Goal: Task Accomplishment & Management: Use online tool/utility

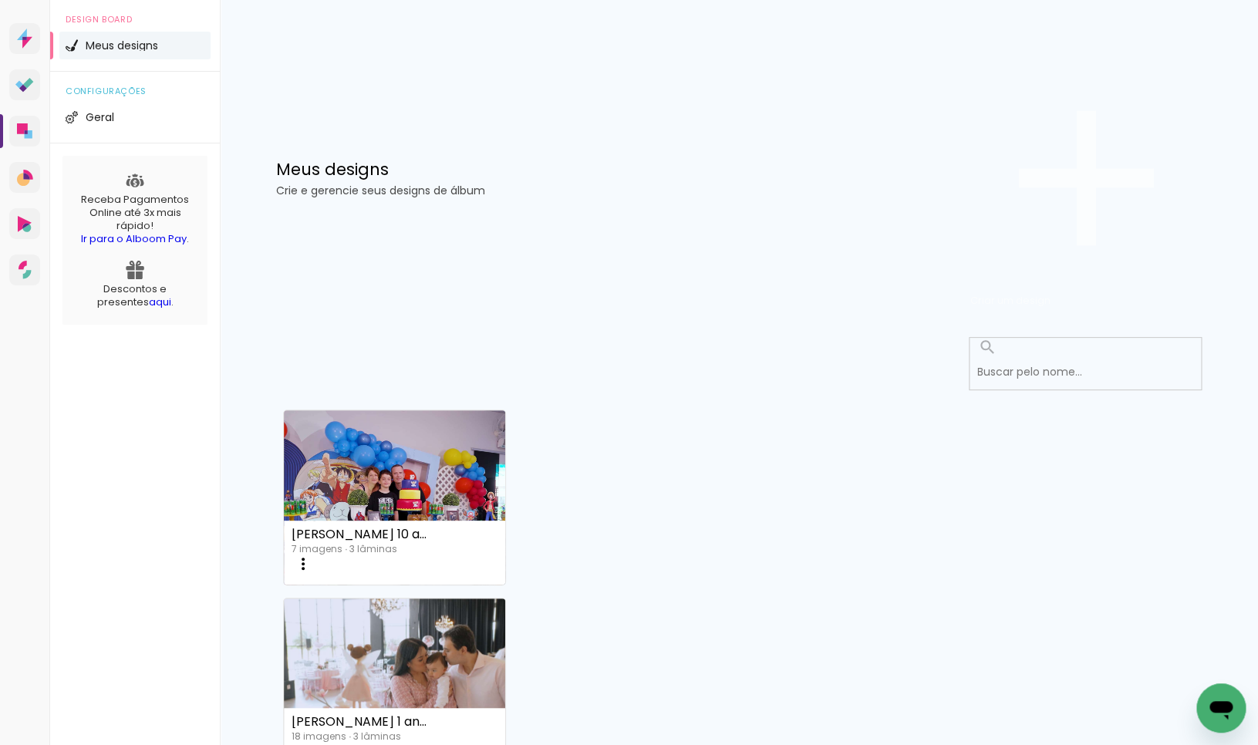
click at [1050, 293] on span "Criar um design" at bounding box center [1010, 300] width 80 height 15
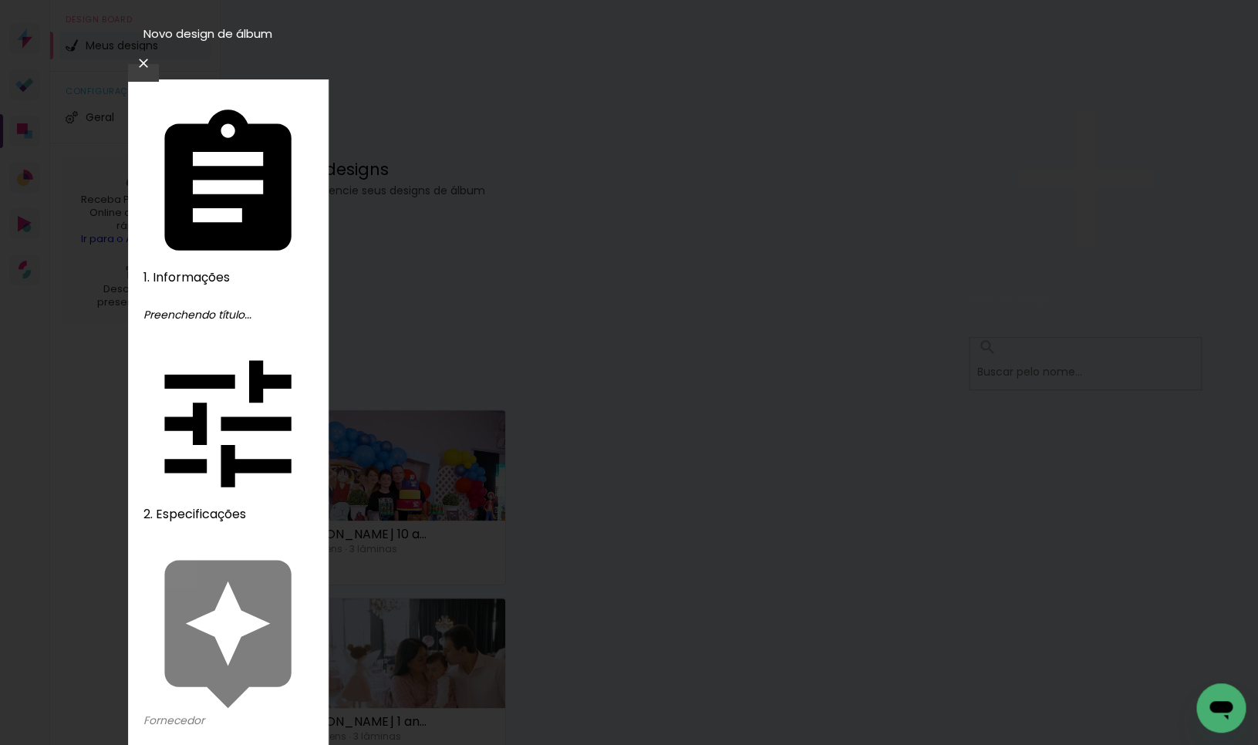
type input "e"
type input "[PERSON_NAME]"
type paper-input "[PERSON_NAME]"
click at [0, 0] on slot "Avançar" at bounding box center [0, 0] width 0 height 0
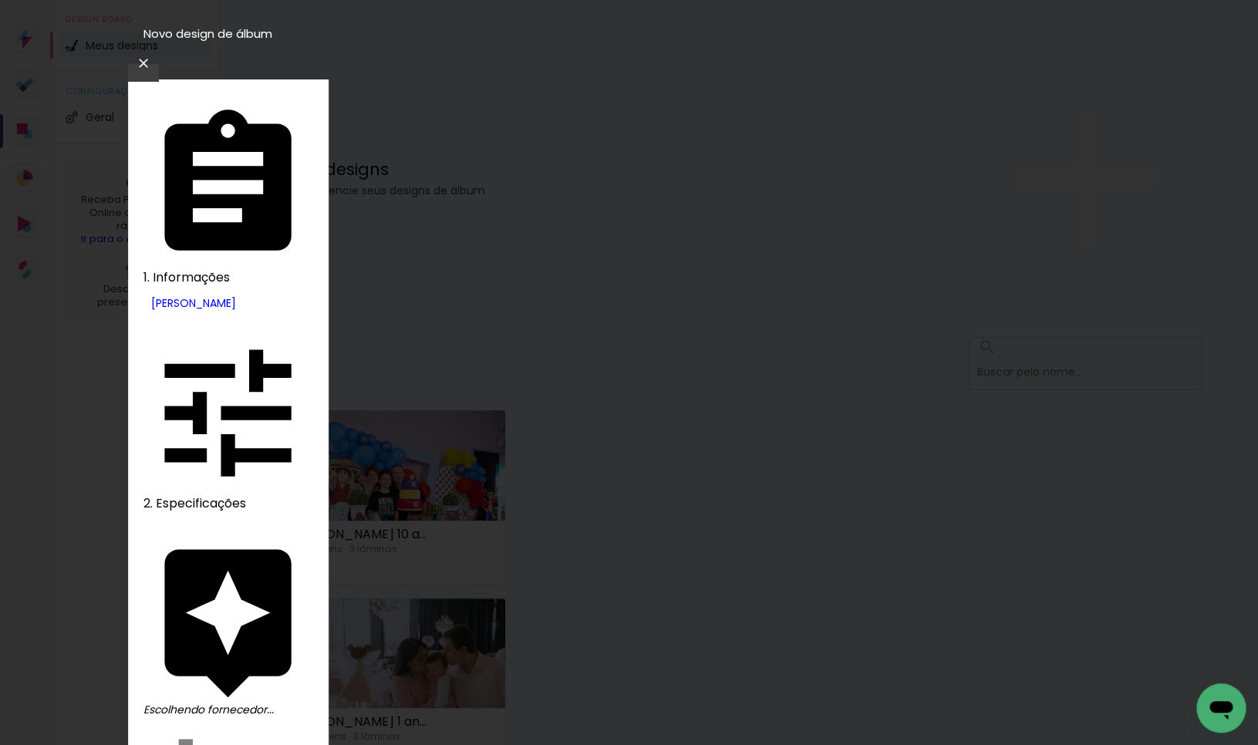
click at [0, 0] on slot "Avançar" at bounding box center [0, 0] width 0 height 0
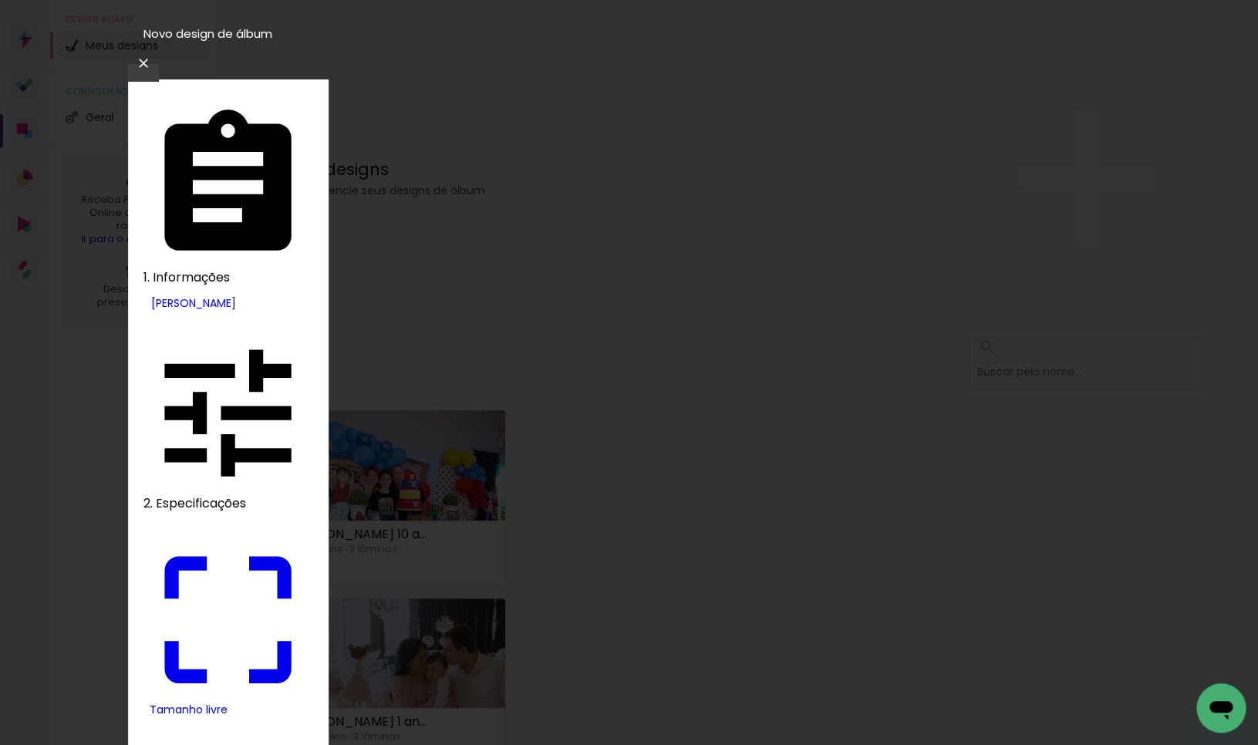
drag, startPoint x: 337, startPoint y: 442, endPoint x: 408, endPoint y: 445, distance: 71.0
type input "9,5"
type paper-input "9,5"
drag, startPoint x: 716, startPoint y: 436, endPoint x: 776, endPoint y: 436, distance: 60.1
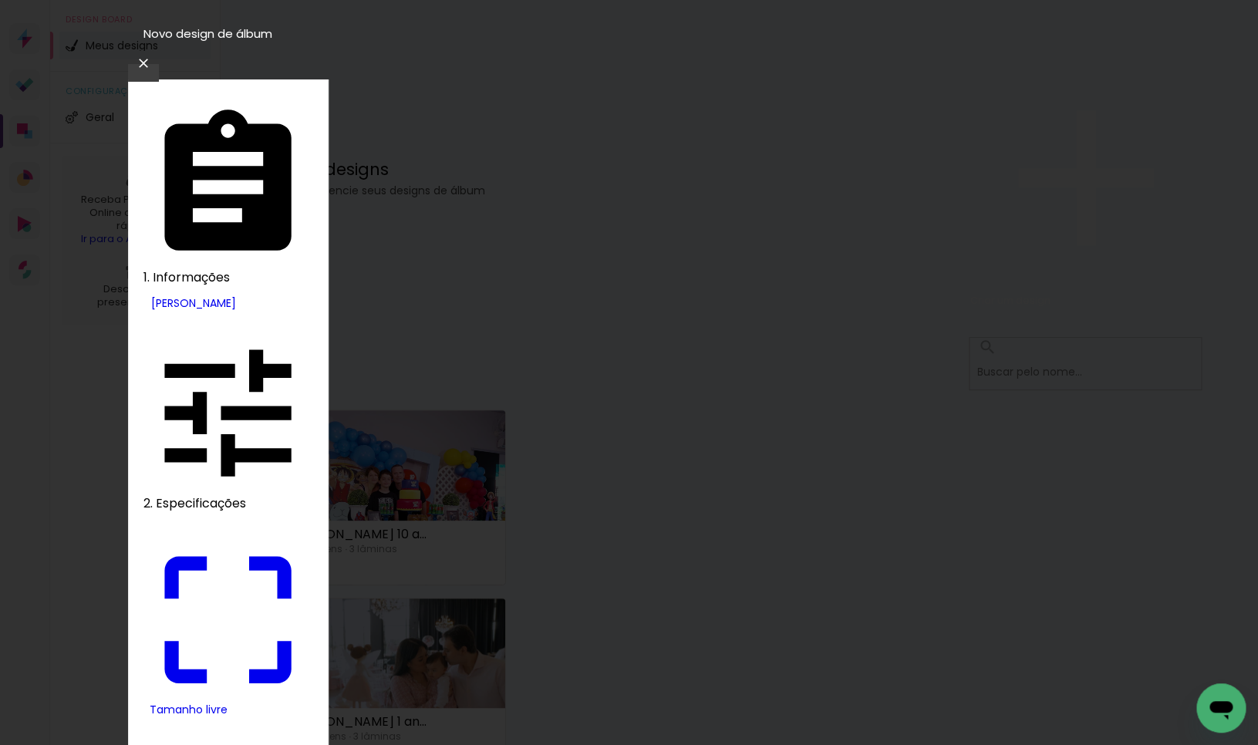
type input "19"
type input "4"
type paper-input "4"
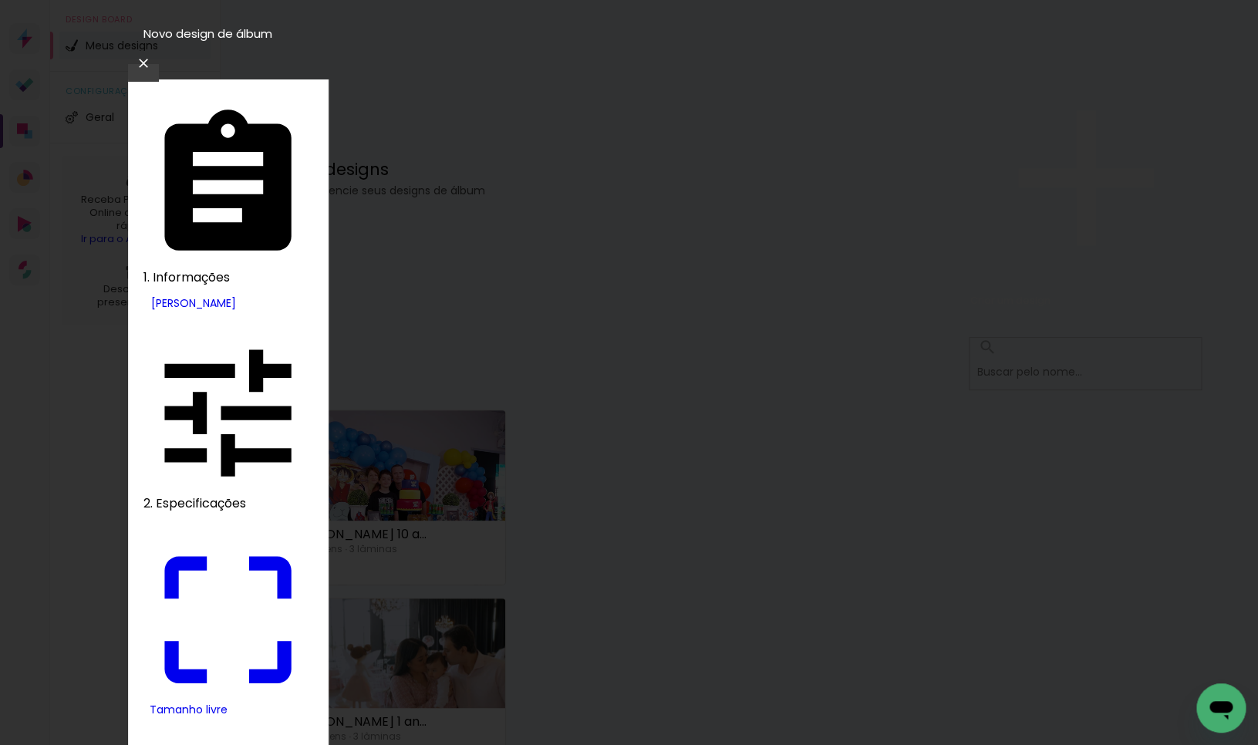
type input "3"
type paper-input "3"
type input "2"
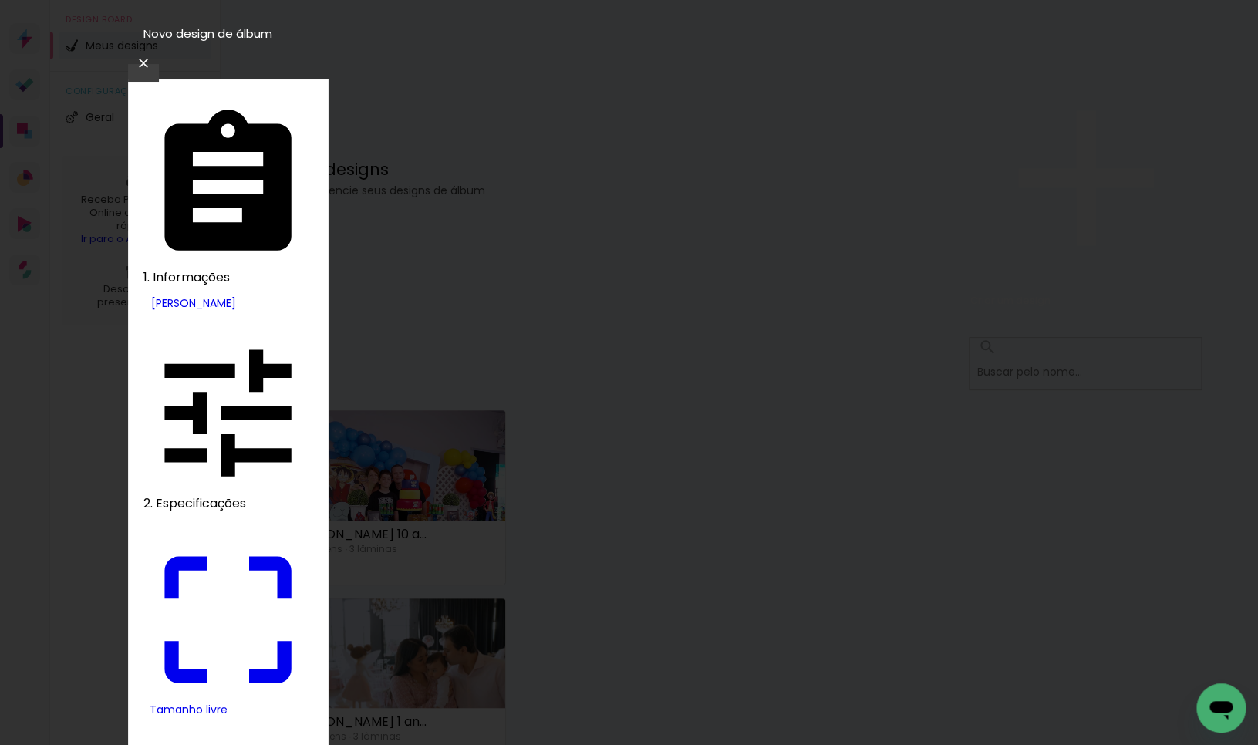
type paper-input "2"
type input "1"
type paper-input "1"
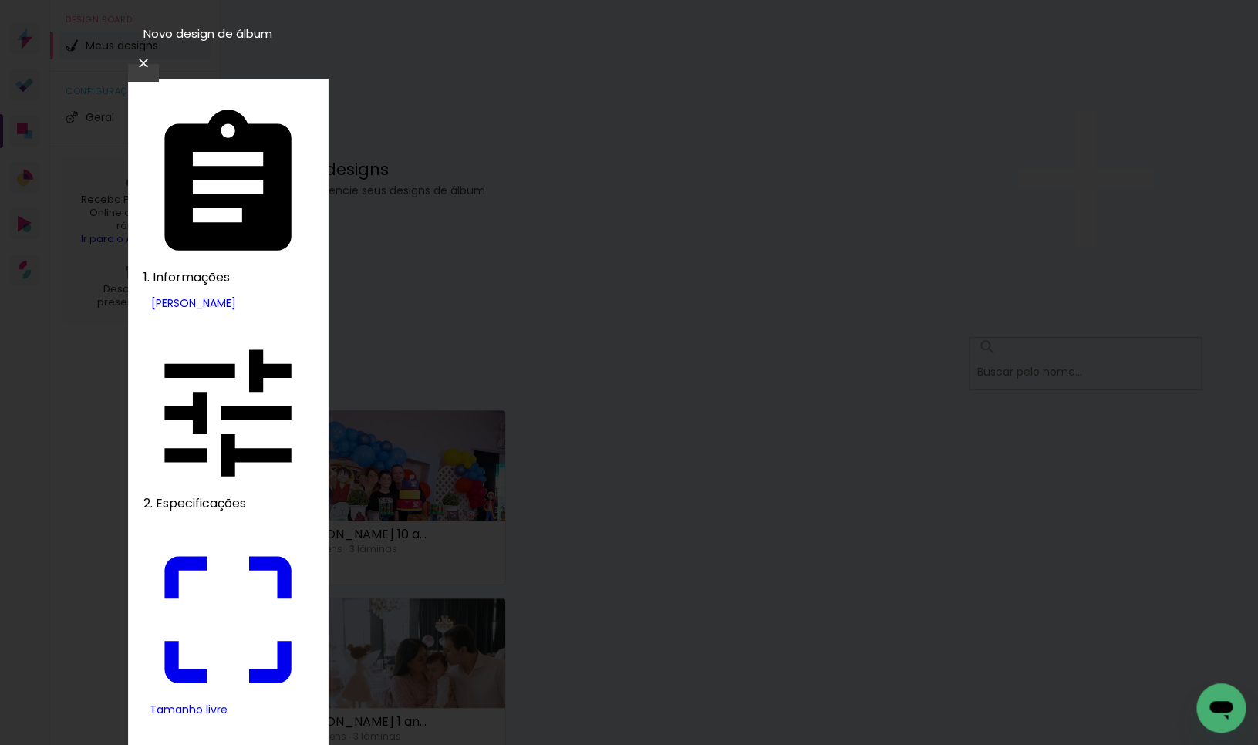
type input "0"
type input "19"
type paper-input "19"
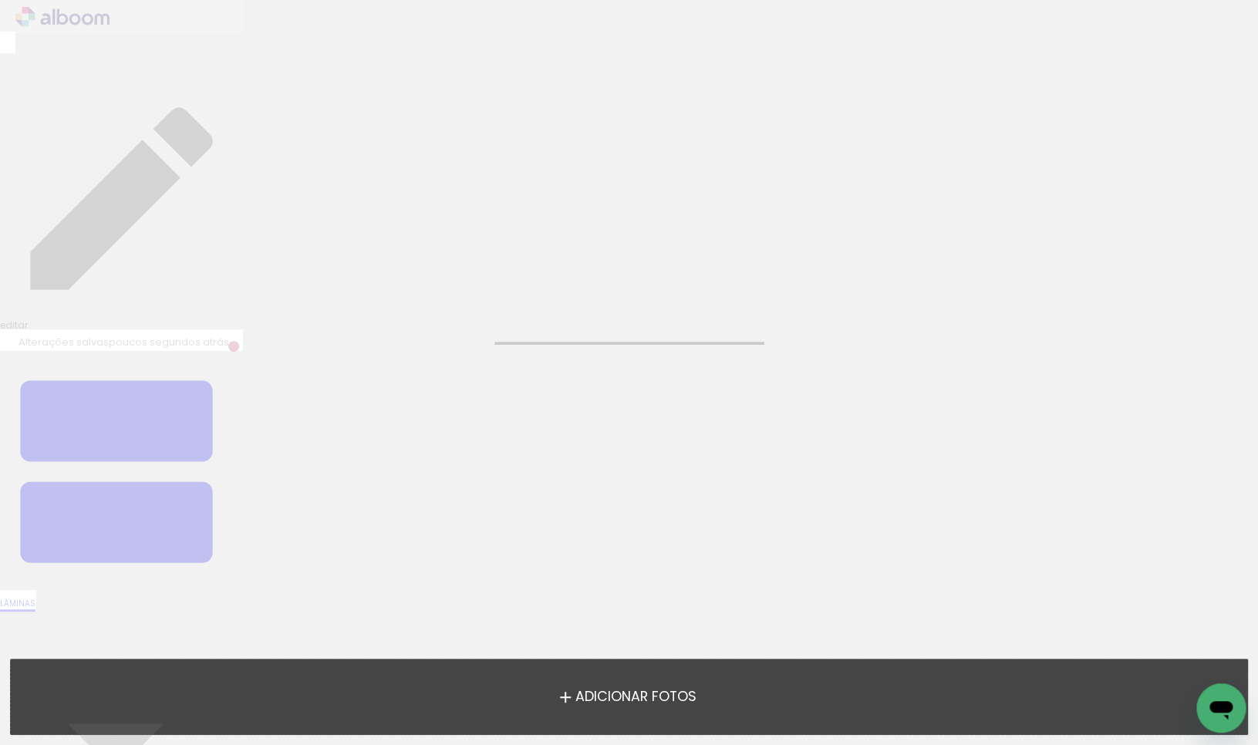
click at [628, 697] on span "Adicionar Fotos" at bounding box center [634, 697] width 121 height 14
click at [0, 0] on input "file" at bounding box center [0, 0] width 0 height 0
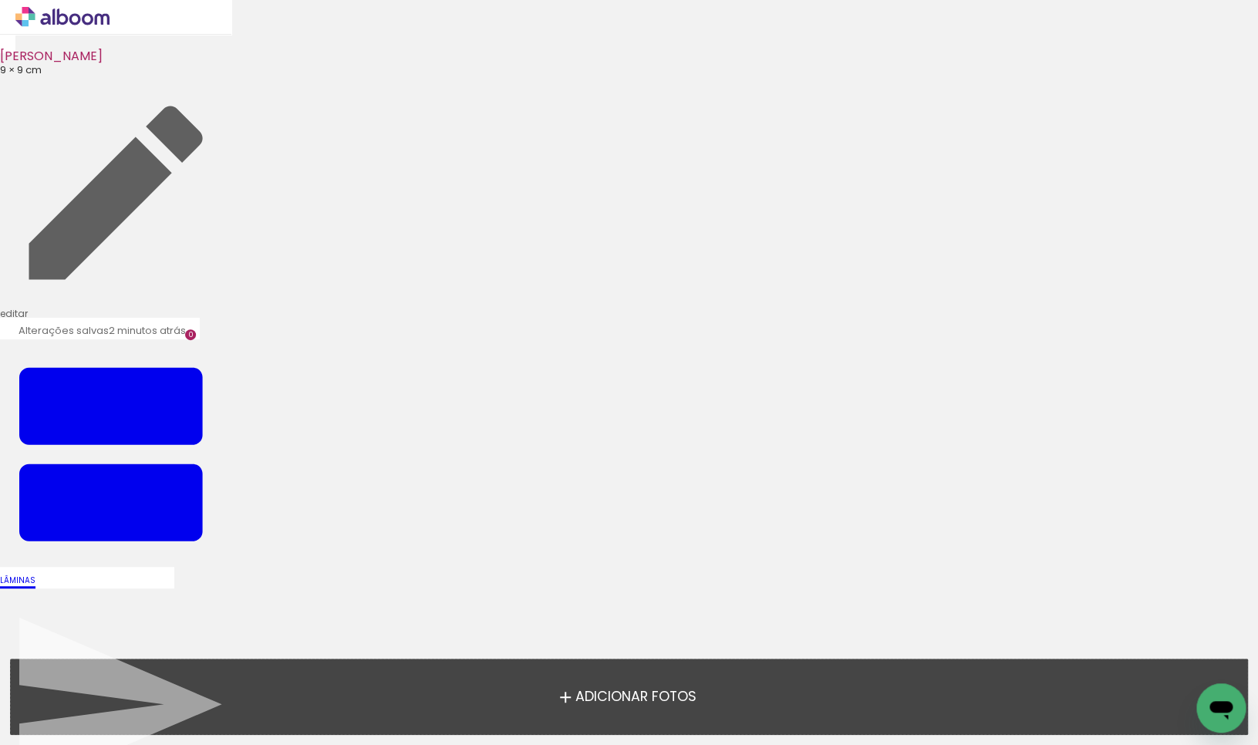
click at [685, 702] on span "Adicionar Fotos" at bounding box center [634, 697] width 121 height 14
click at [0, 0] on input "file" at bounding box center [0, 0] width 0 height 0
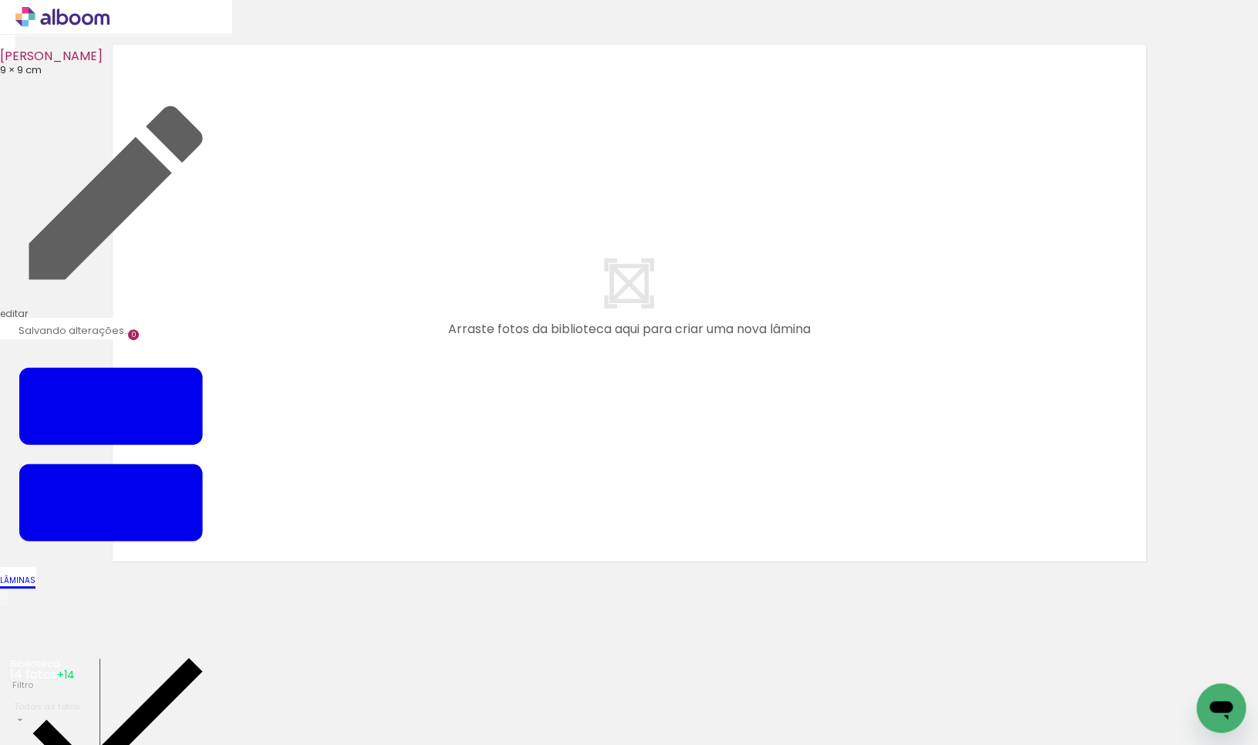
scroll to position [18, 0]
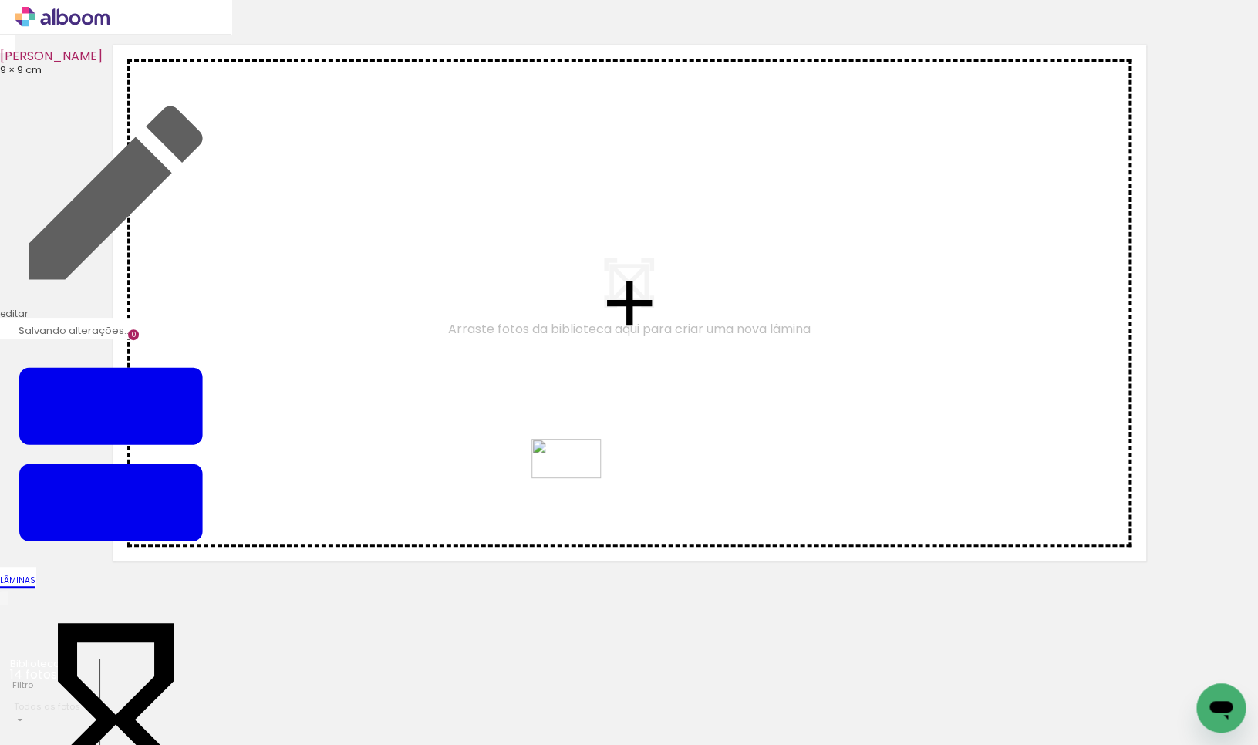
drag, startPoint x: 499, startPoint y: 702, endPoint x: 577, endPoint y: 485, distance: 230.2
click at [578, 485] on quentale-workspace at bounding box center [629, 372] width 1258 height 745
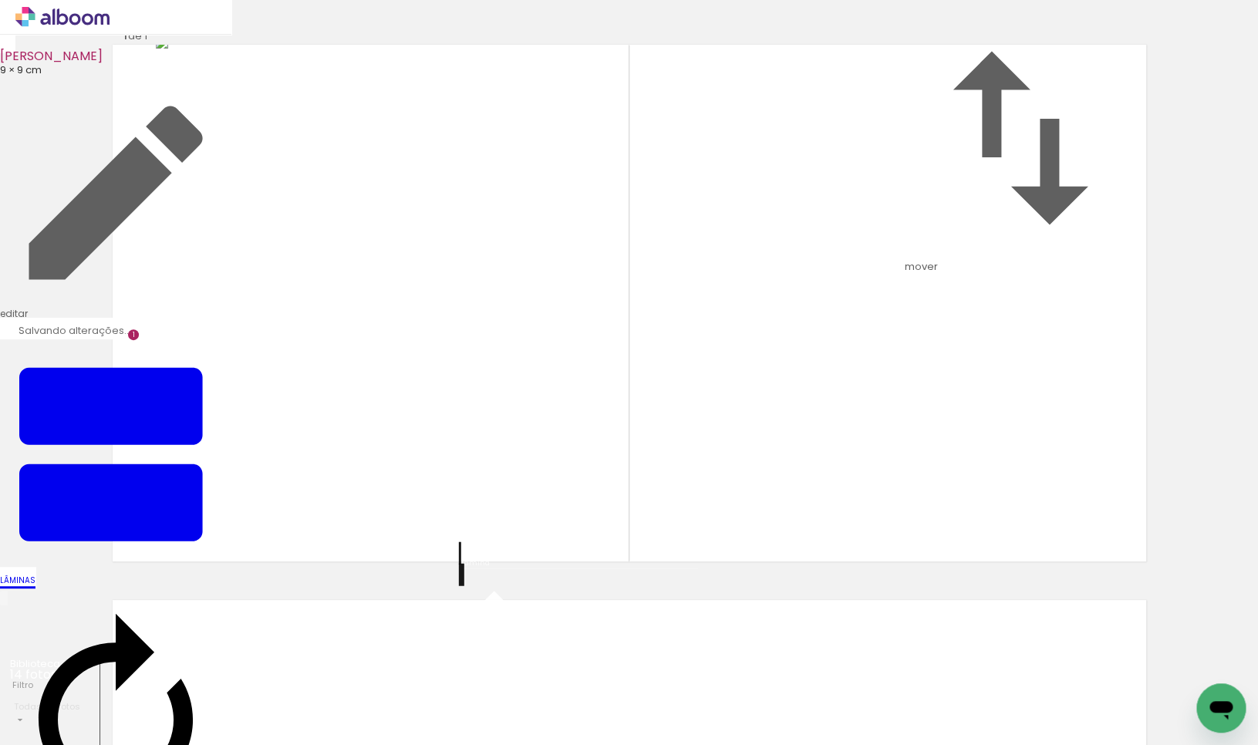
drag, startPoint x: 589, startPoint y: 638, endPoint x: 621, endPoint y: 627, distance: 33.7
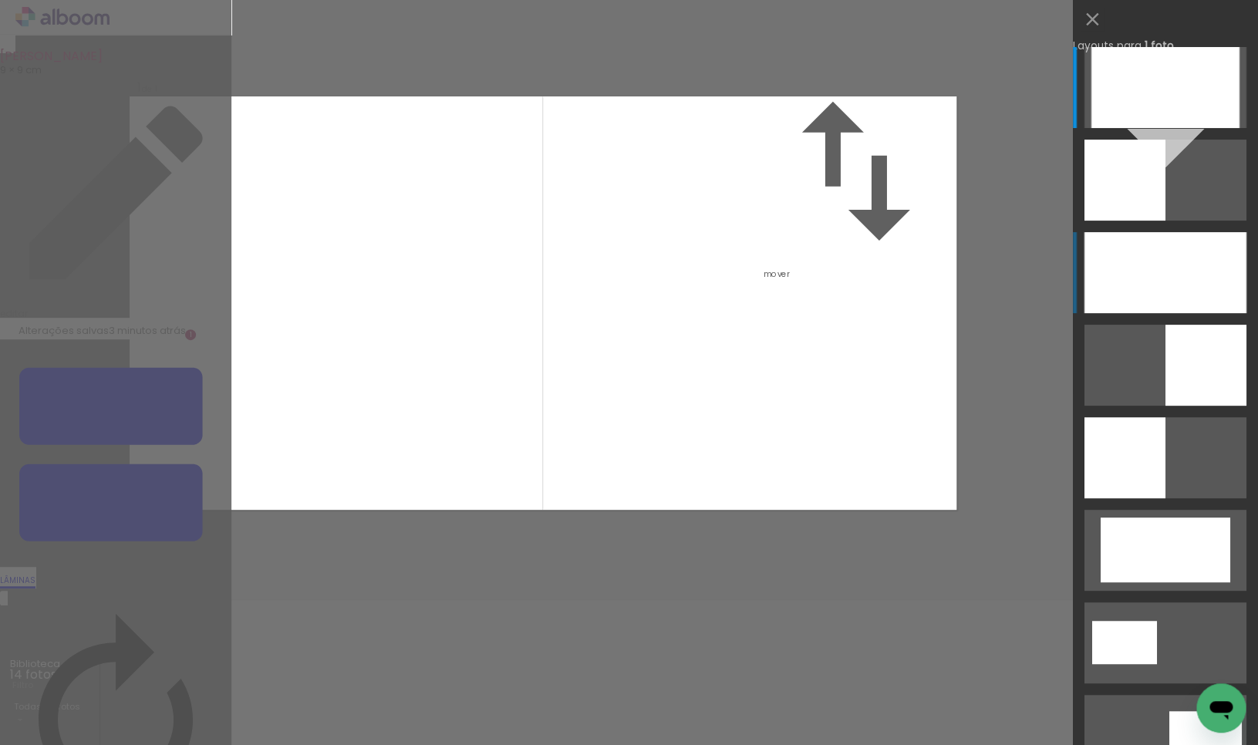
click at [1197, 128] on div at bounding box center [1165, 87] width 148 height 81
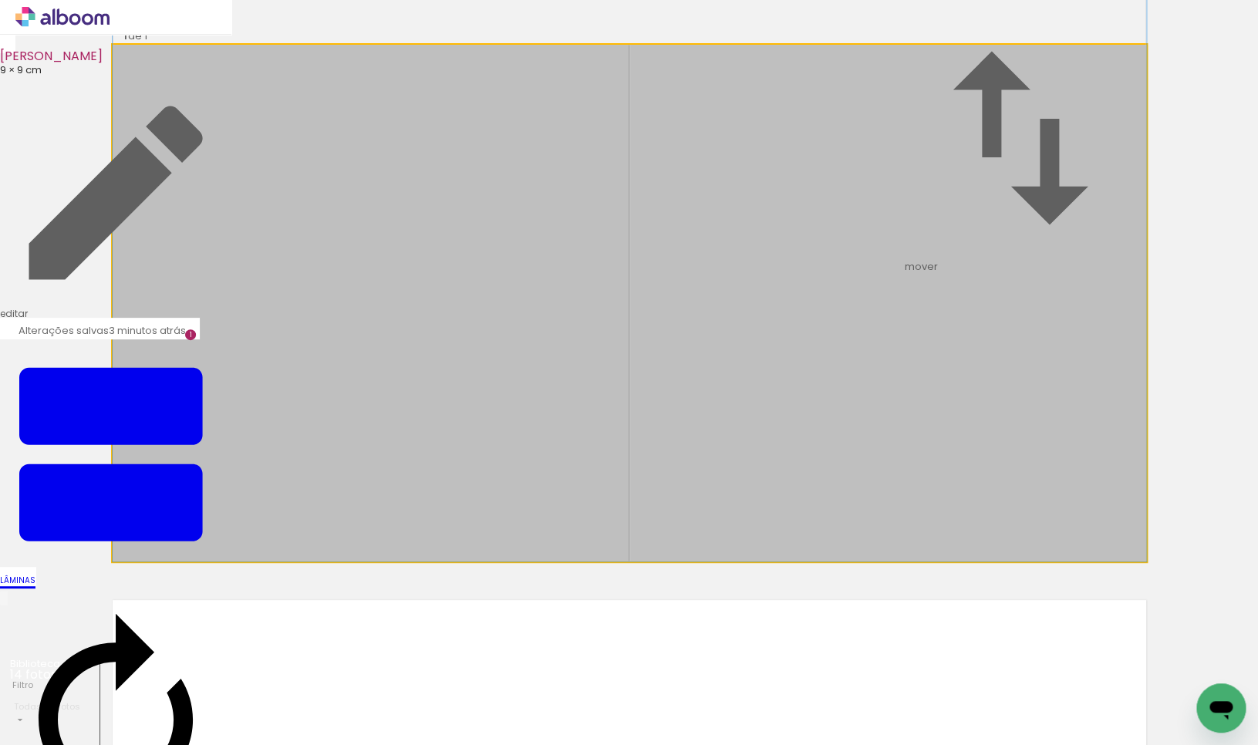
drag, startPoint x: 878, startPoint y: 406, endPoint x: 879, endPoint y: 374, distance: 32.4
click at [879, 374] on album-spread "1 de 1" at bounding box center [629, 303] width 1033 height 517
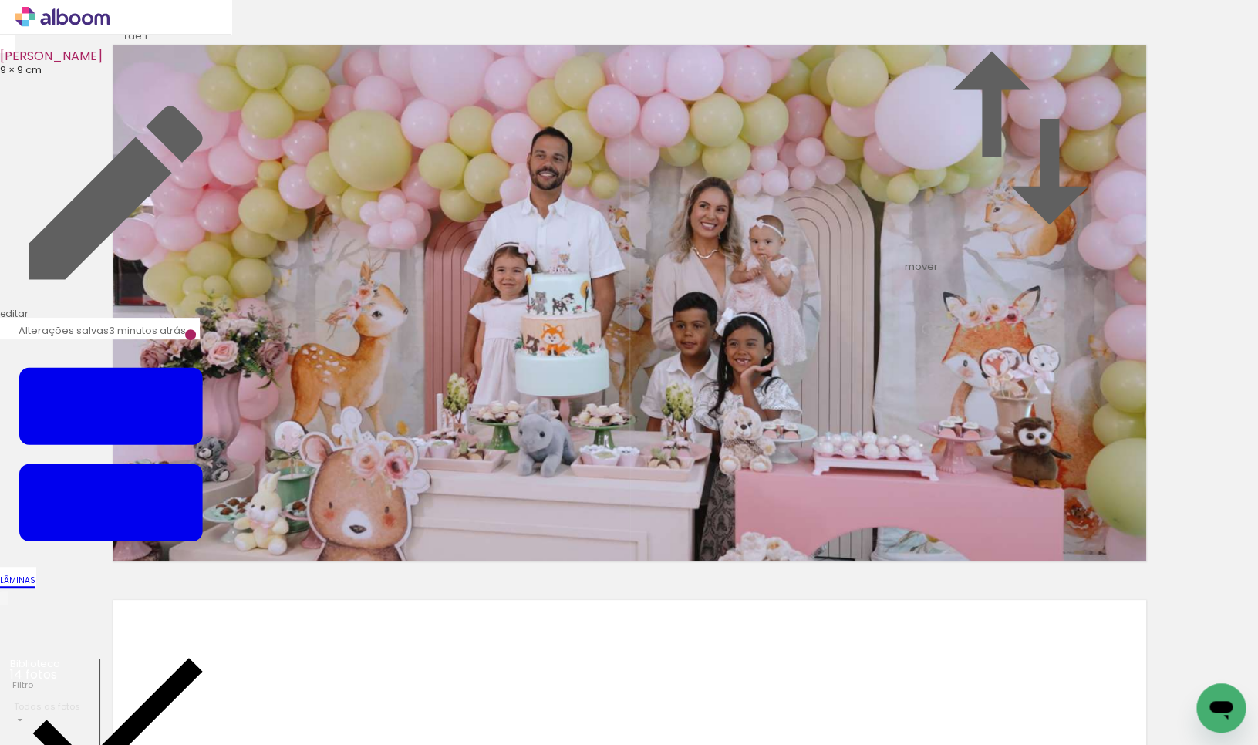
scroll to position [0, 83]
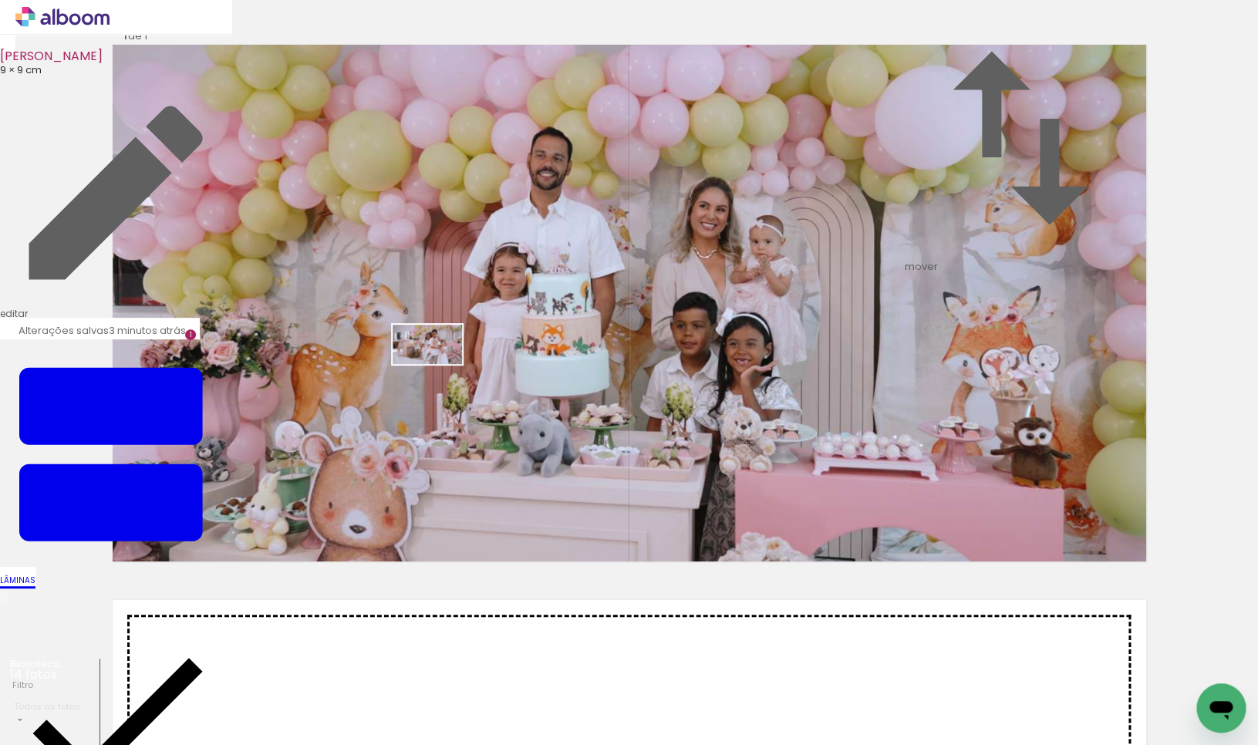
click at [438, 371] on quentale-workspace at bounding box center [629, 372] width 1258 height 745
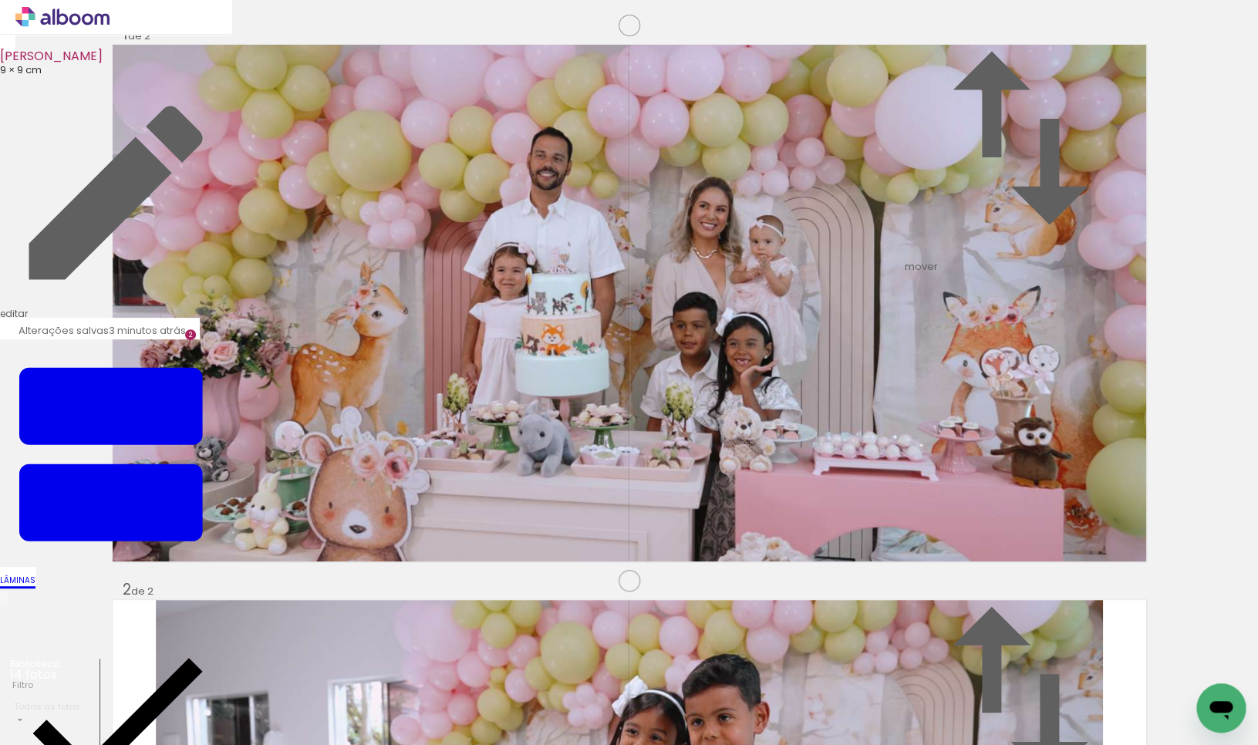
scroll to position [573, 0]
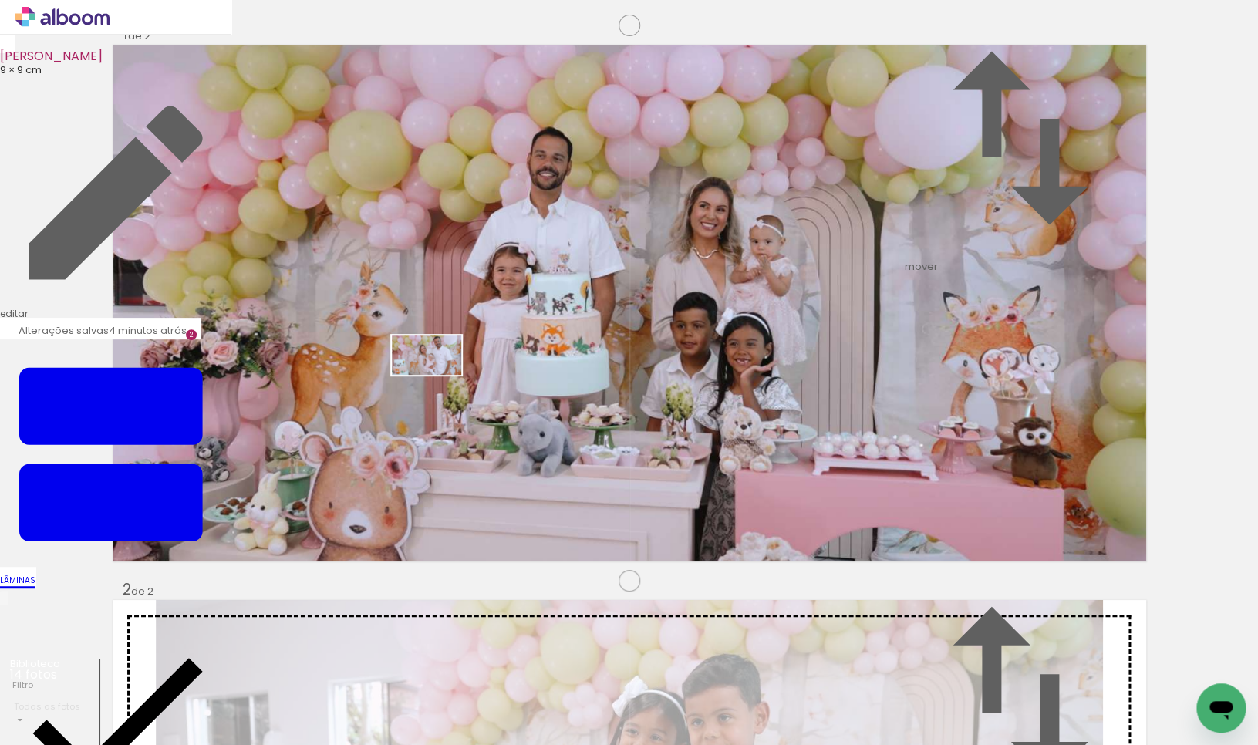
drag, startPoint x: 608, startPoint y: 699, endPoint x: 438, endPoint y: 382, distance: 359.8
click at [438, 382] on quentale-workspace at bounding box center [629, 372] width 1258 height 745
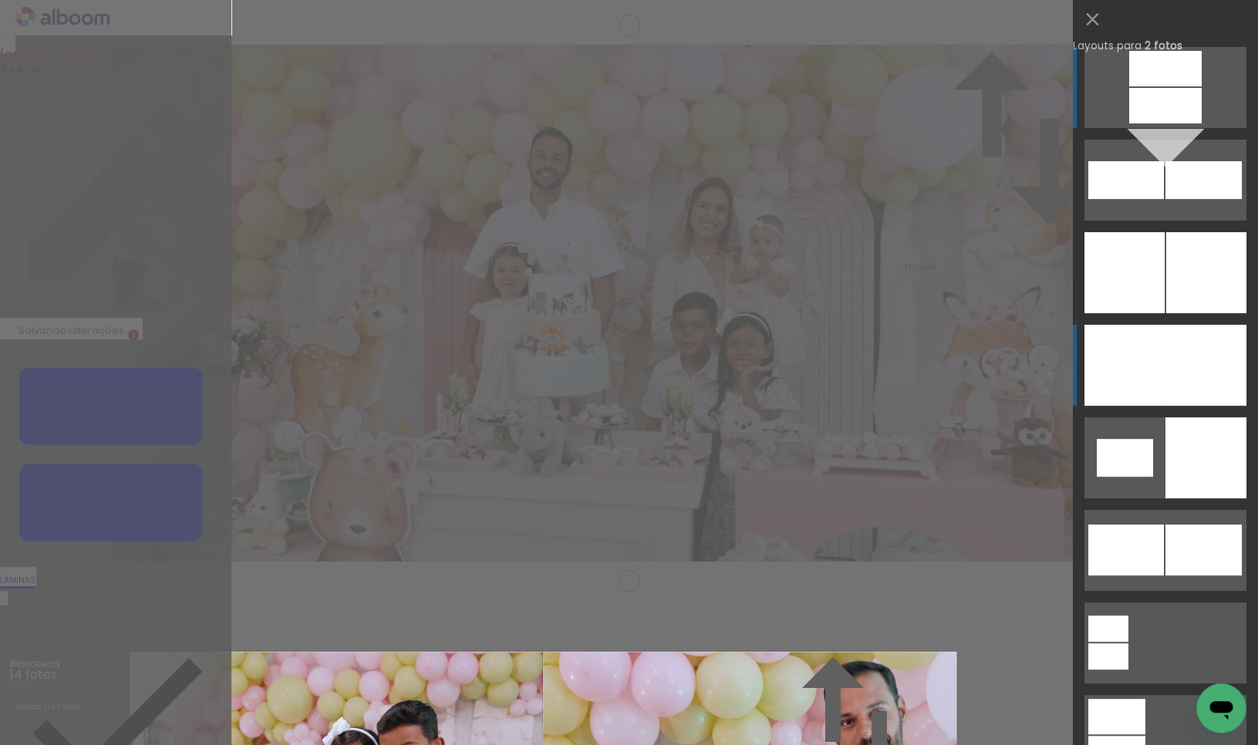
scroll to position [573, 0]
click at [1201, 123] on div at bounding box center [1165, 105] width 72 height 35
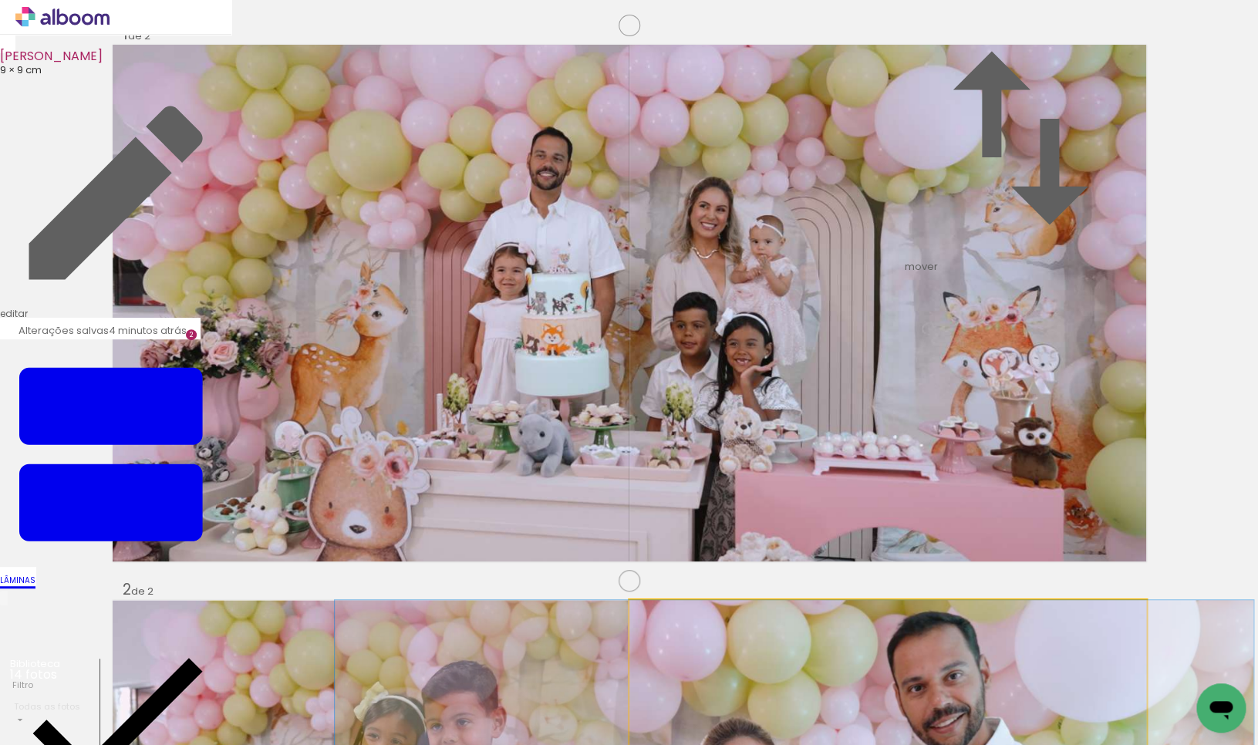
drag, startPoint x: 967, startPoint y: 386, endPoint x: 873, endPoint y: 377, distance: 94.5
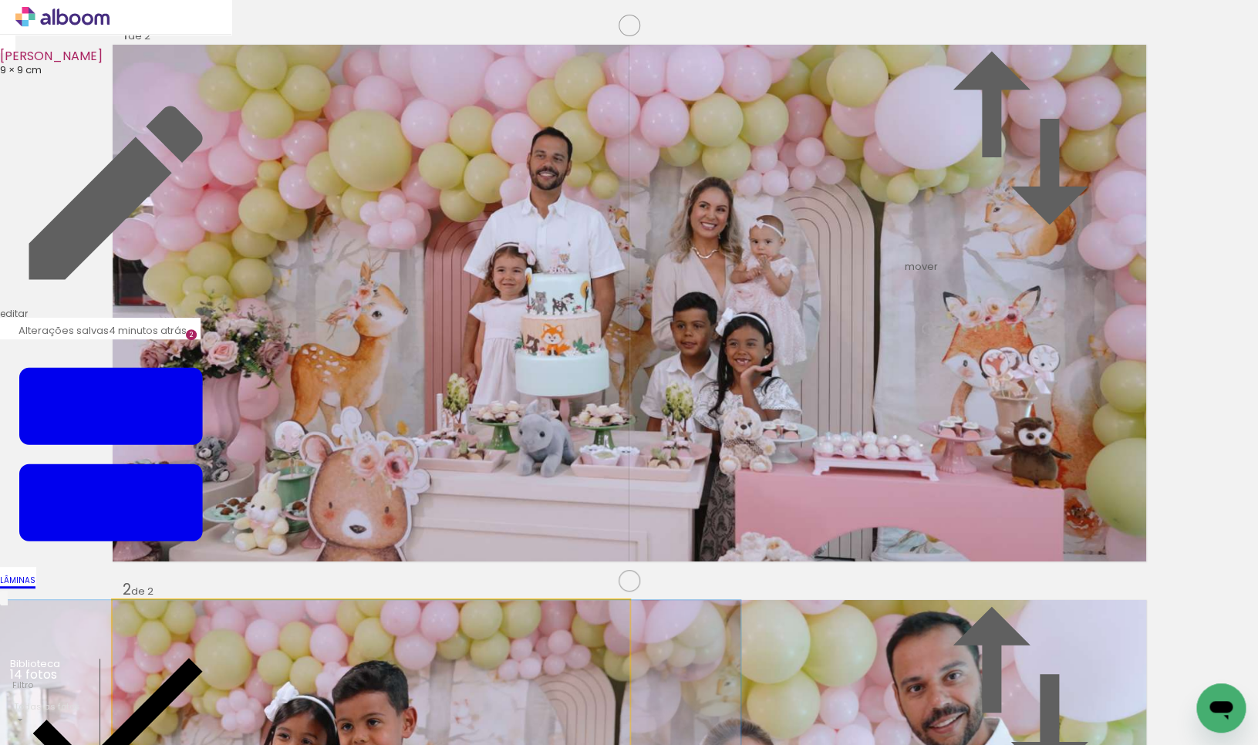
drag, startPoint x: 459, startPoint y: 369, endPoint x: 369, endPoint y: 356, distance: 90.4
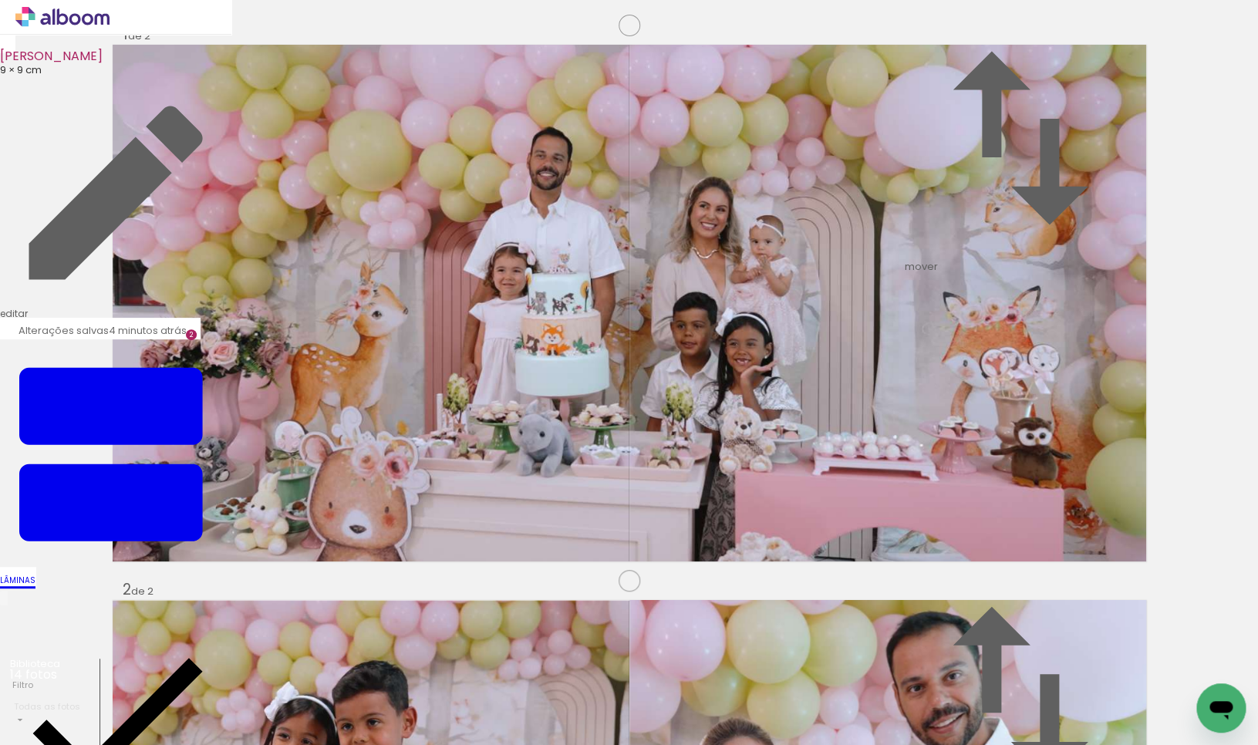
scroll to position [0, 83]
drag, startPoint x: 251, startPoint y: 690, endPoint x: 236, endPoint y: 568, distance: 122.7
click at [276, 501] on quentale-workspace at bounding box center [629, 372] width 1258 height 745
drag, startPoint x: 174, startPoint y: 694, endPoint x: 951, endPoint y: 497, distance: 801.0
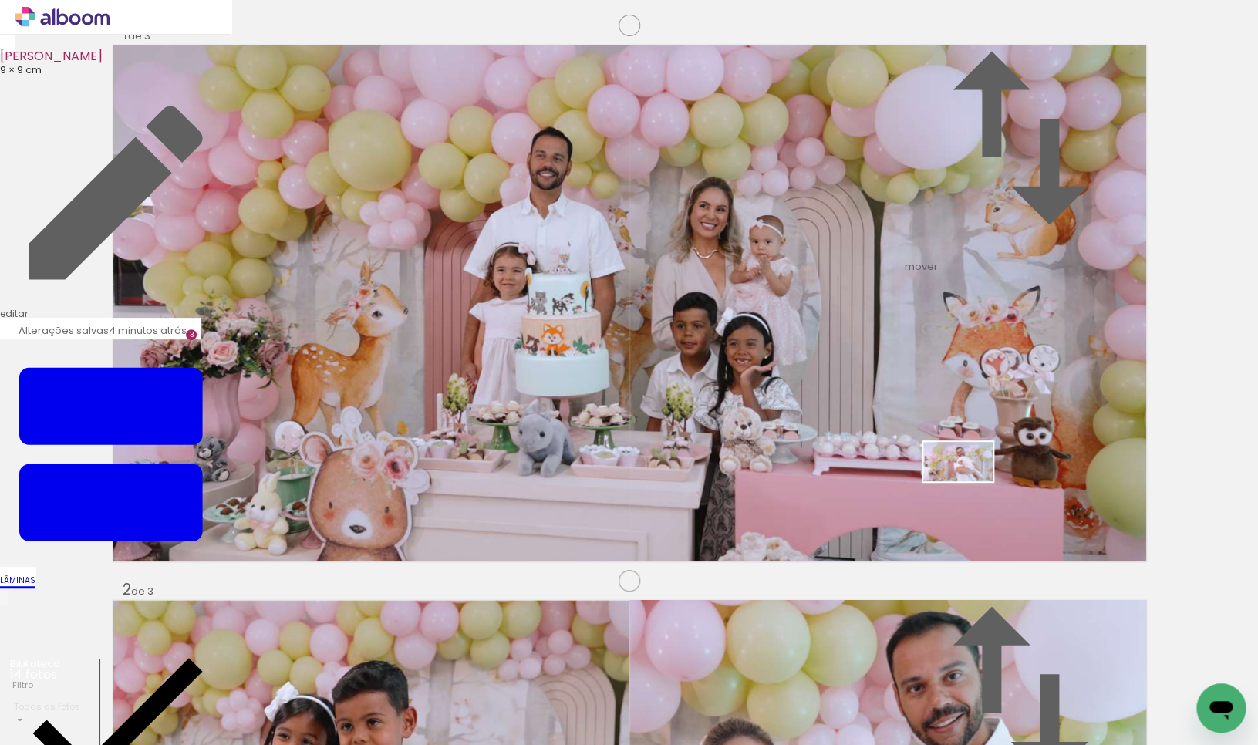
click at [969, 488] on quentale-workspace at bounding box center [629, 372] width 1258 height 745
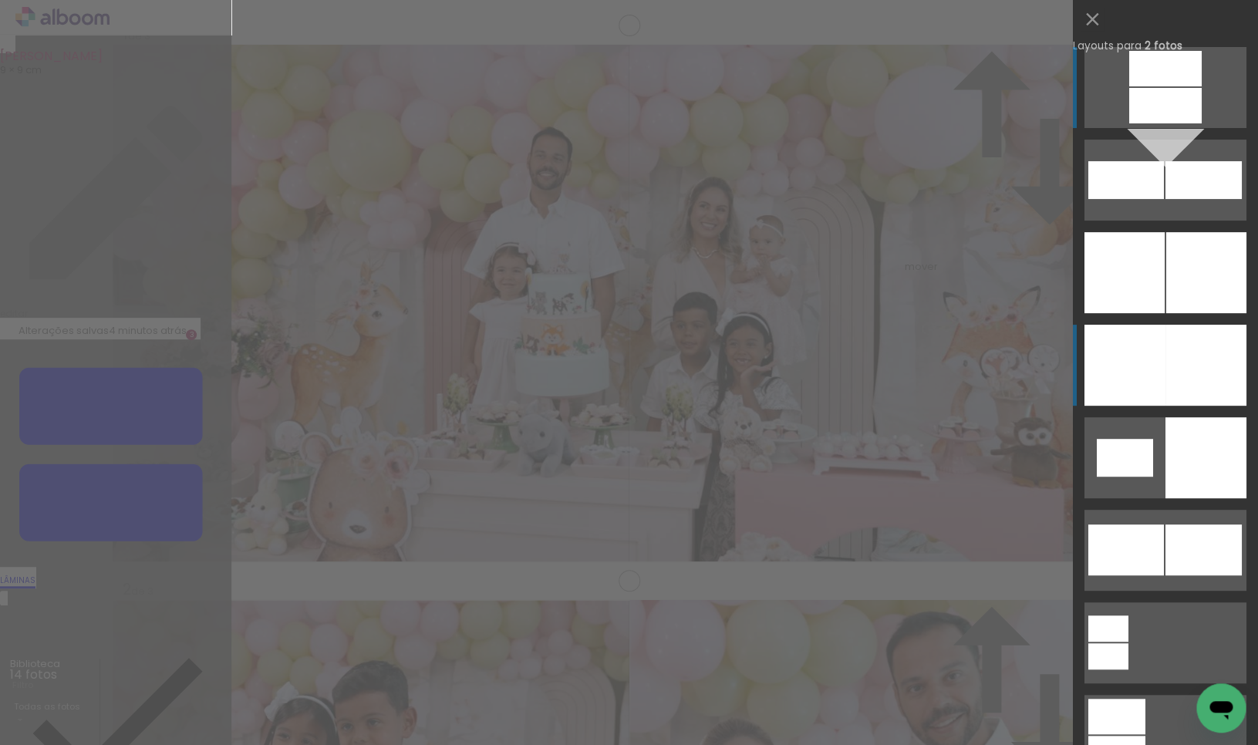
click at [1201, 123] on div at bounding box center [1165, 105] width 72 height 35
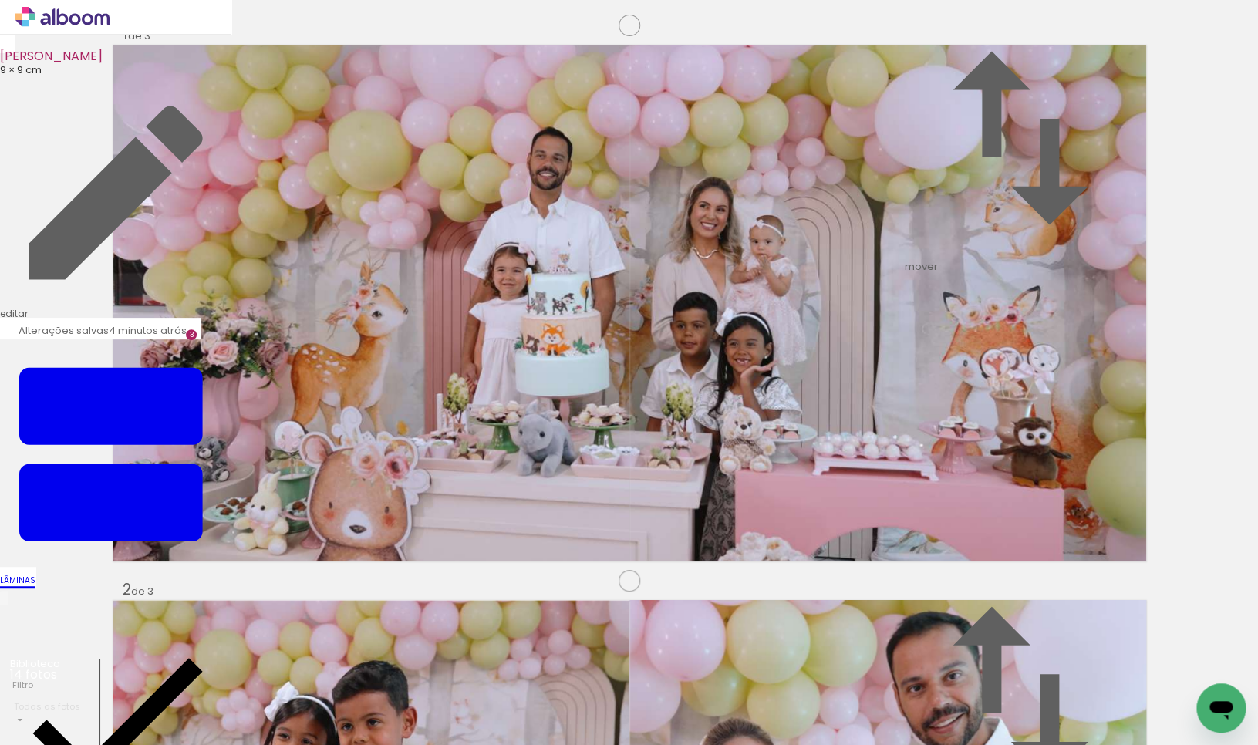
drag, startPoint x: 392, startPoint y: 389, endPoint x: 344, endPoint y: 383, distance: 48.1
drag, startPoint x: 344, startPoint y: 383, endPoint x: 520, endPoint y: 392, distance: 176.0
drag, startPoint x: 1041, startPoint y: 395, endPoint x: 958, endPoint y: 391, distance: 82.6
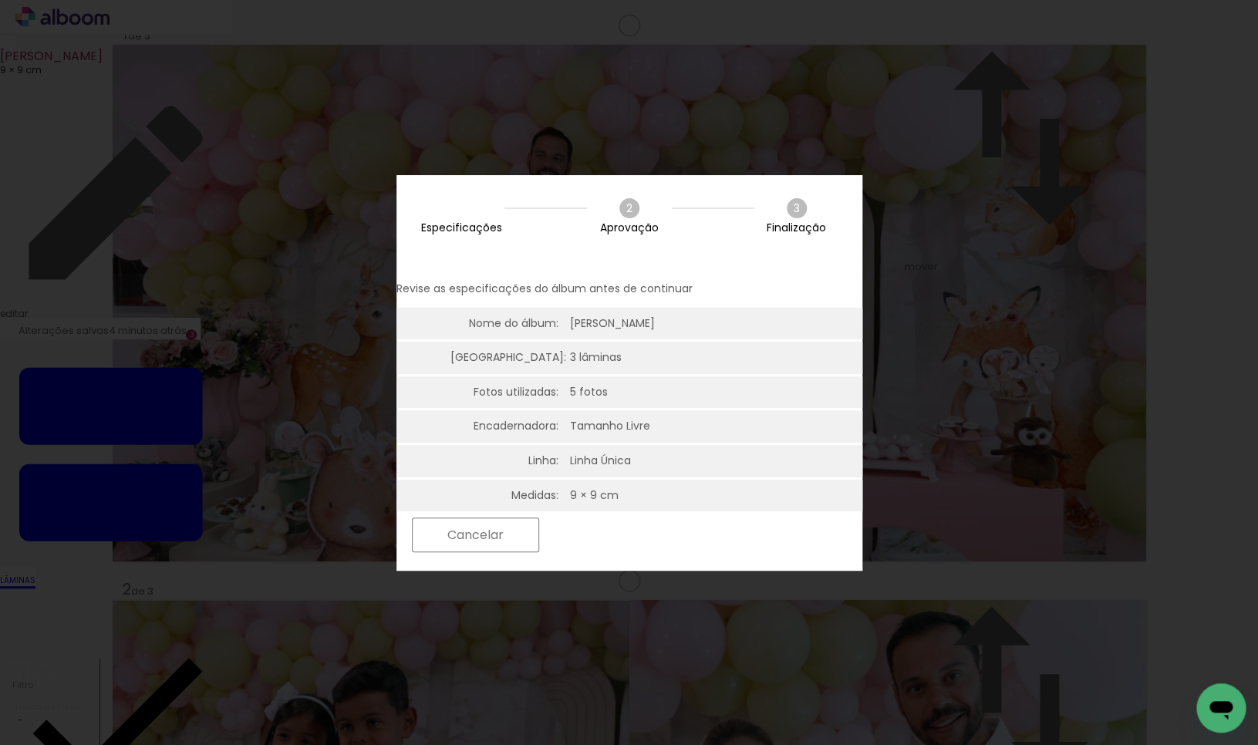
click at [0, 0] on slot "Próximo" at bounding box center [0, 0] width 0 height 0
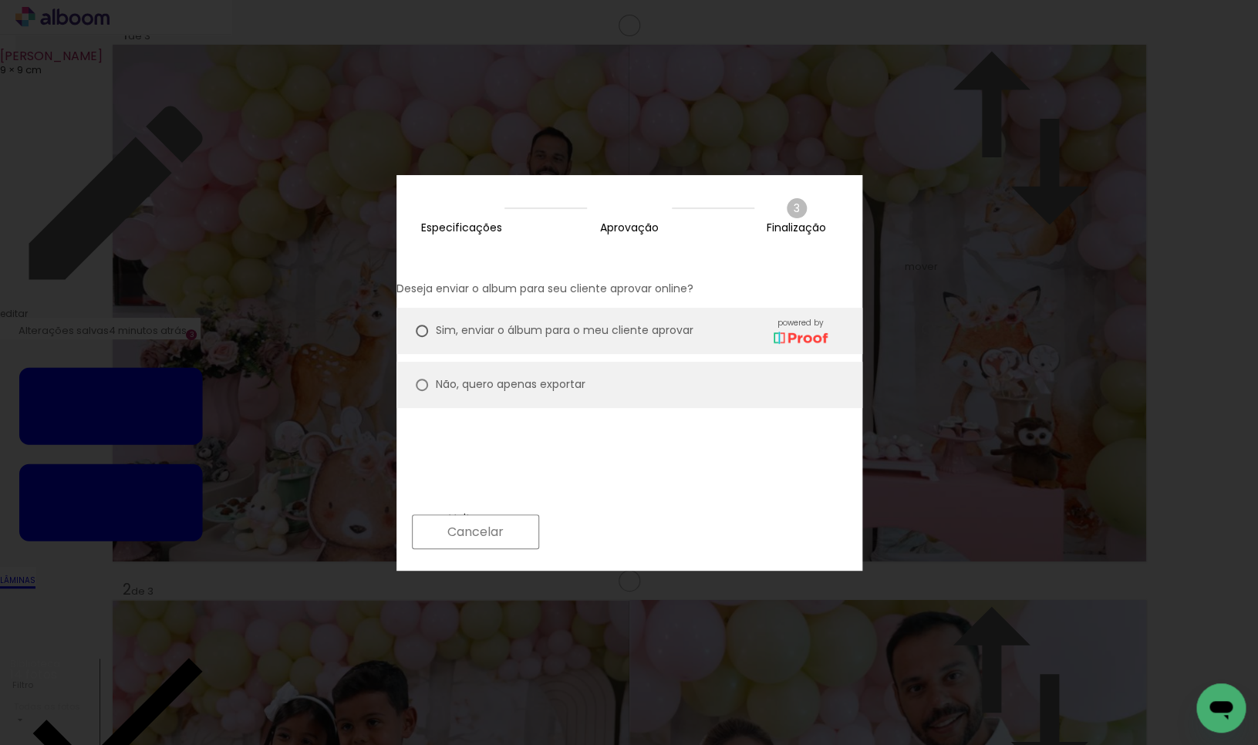
drag, startPoint x: 445, startPoint y: 369, endPoint x: 620, endPoint y: 460, distance: 197.3
click at [428, 337] on div at bounding box center [422, 331] width 12 height 12
type paper-radio-button "on"
click at [0, 0] on slot "Próximo" at bounding box center [0, 0] width 0 height 0
type input "Alta, 300 DPI"
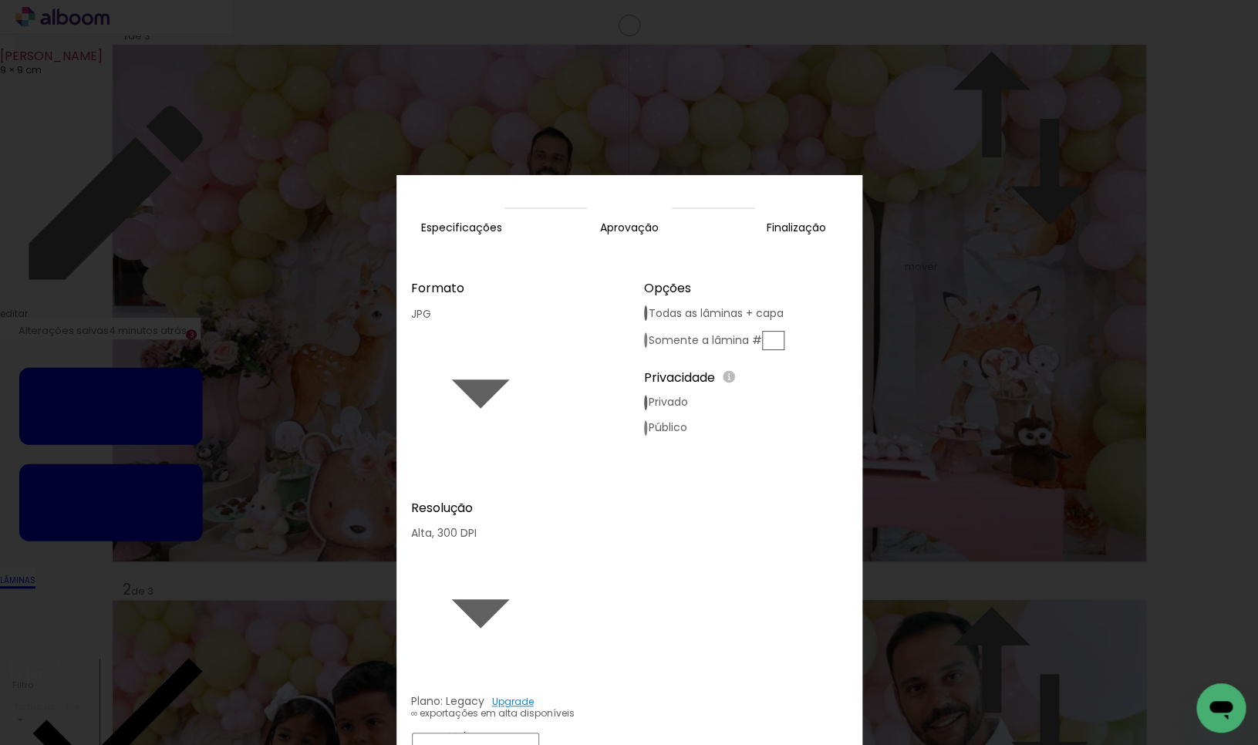
click at [0, 0] on slot "Exportar" at bounding box center [0, 0] width 0 height 0
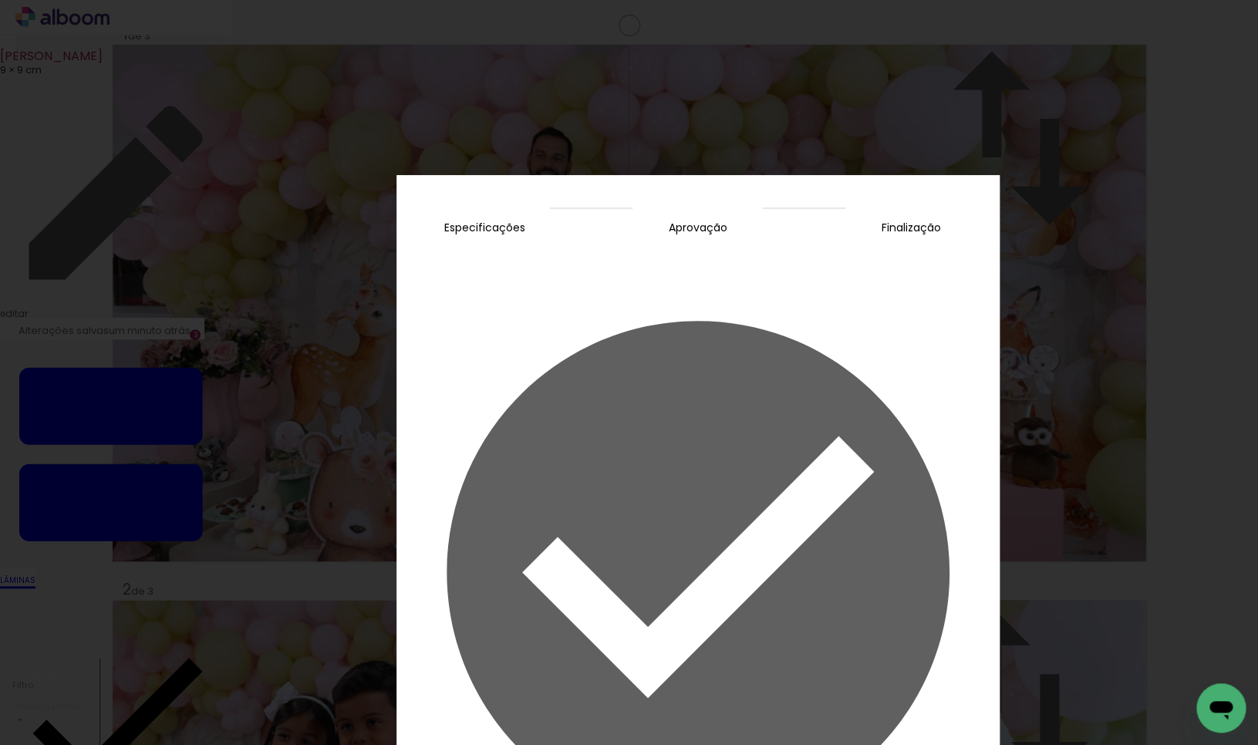
drag, startPoint x: 803, startPoint y: 528, endPoint x: 1029, endPoint y: 278, distance: 336.9
